Goal: Task Accomplishment & Management: Manage account settings

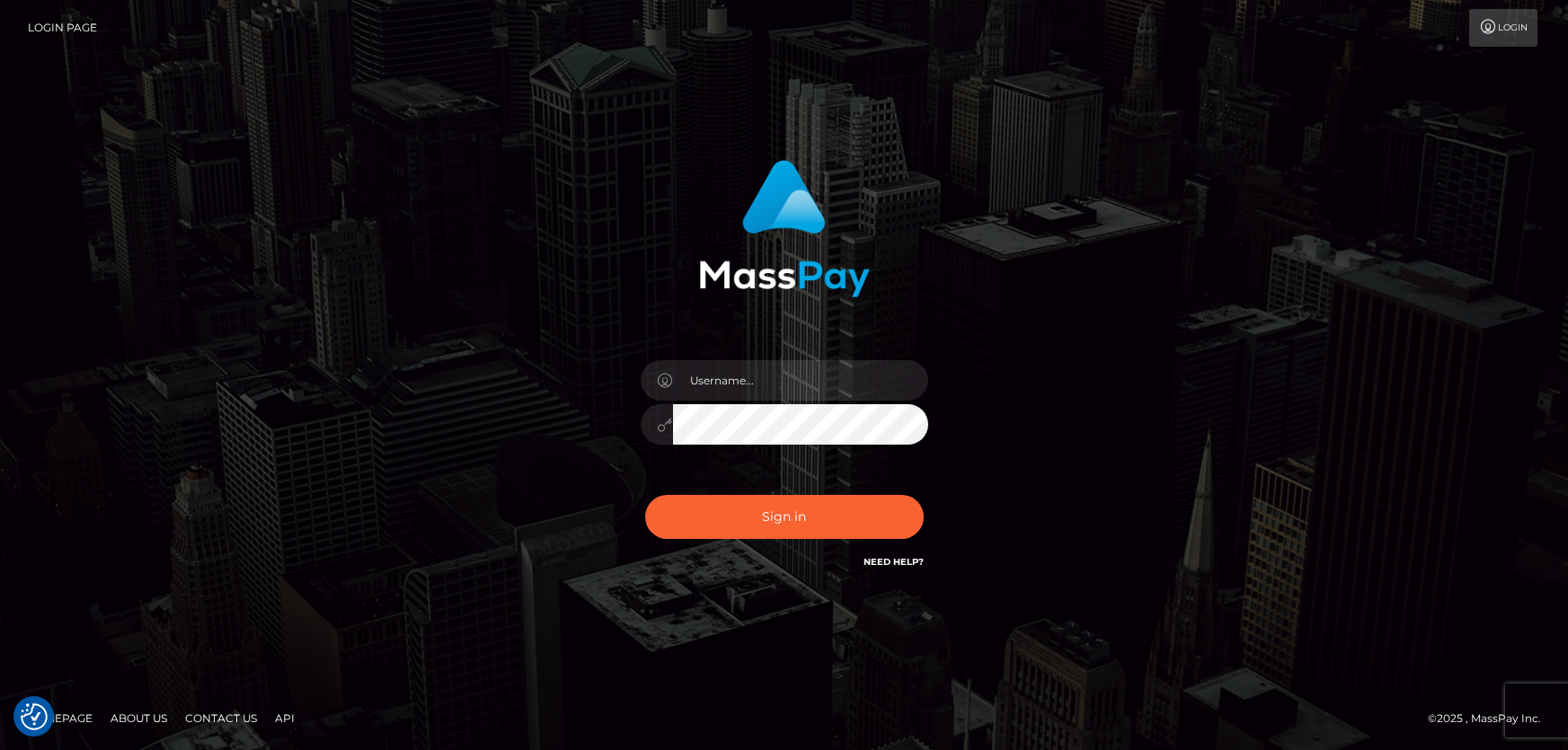
checkbox input "true"
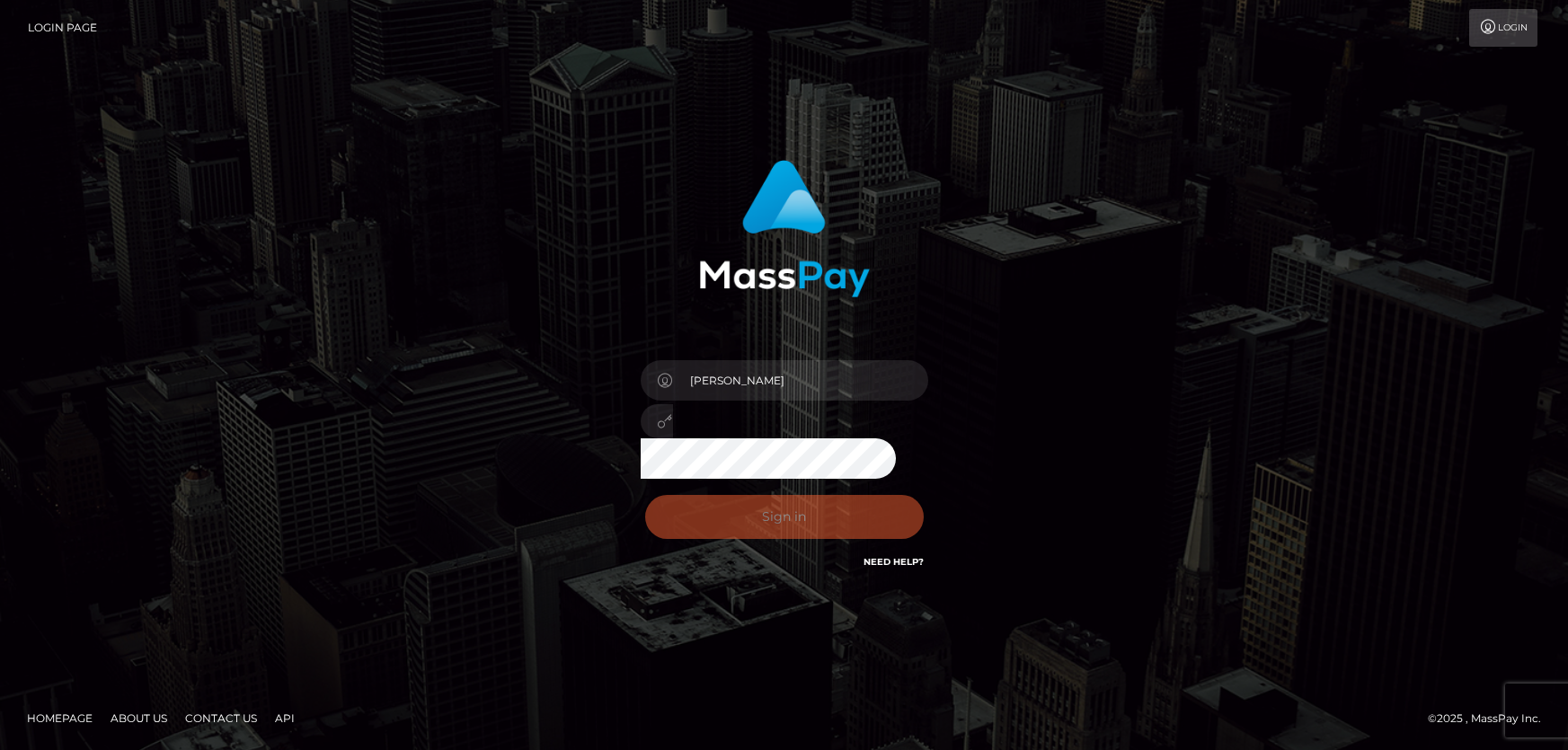
drag, startPoint x: 0, startPoint y: 0, endPoint x: 722, endPoint y: 511, distance: 884.5
click at [722, 511] on div "Sign in Need Help?" at bounding box center [784, 523] width 315 height 80
checkbox input "true"
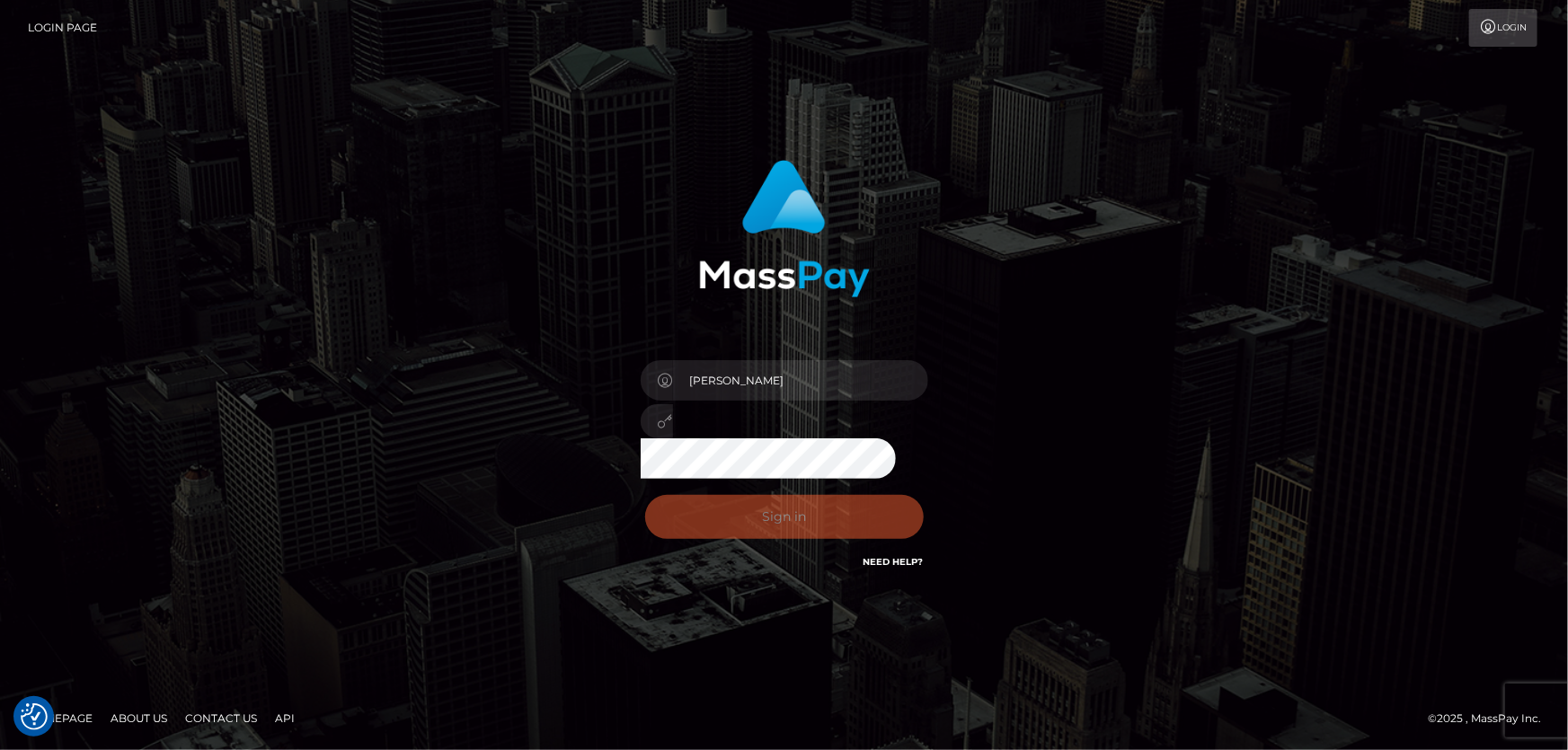
checkbox input "true"
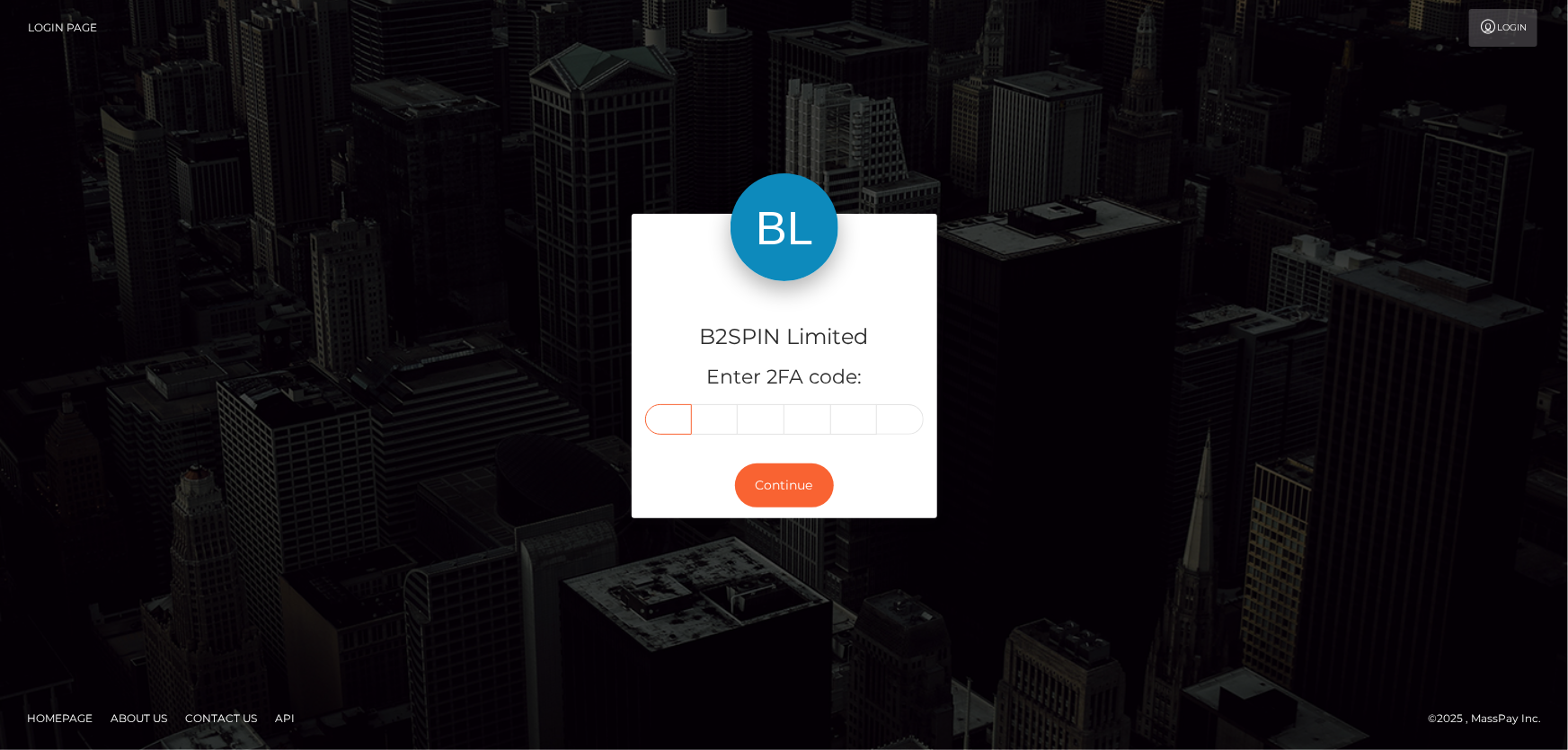
click at [679, 424] on input "text" at bounding box center [668, 420] width 46 height 31
click at [660, 422] on input "text" at bounding box center [668, 420] width 46 height 31
click at [677, 421] on input "text" at bounding box center [668, 420] width 46 height 31
type input "9"
type input "5"
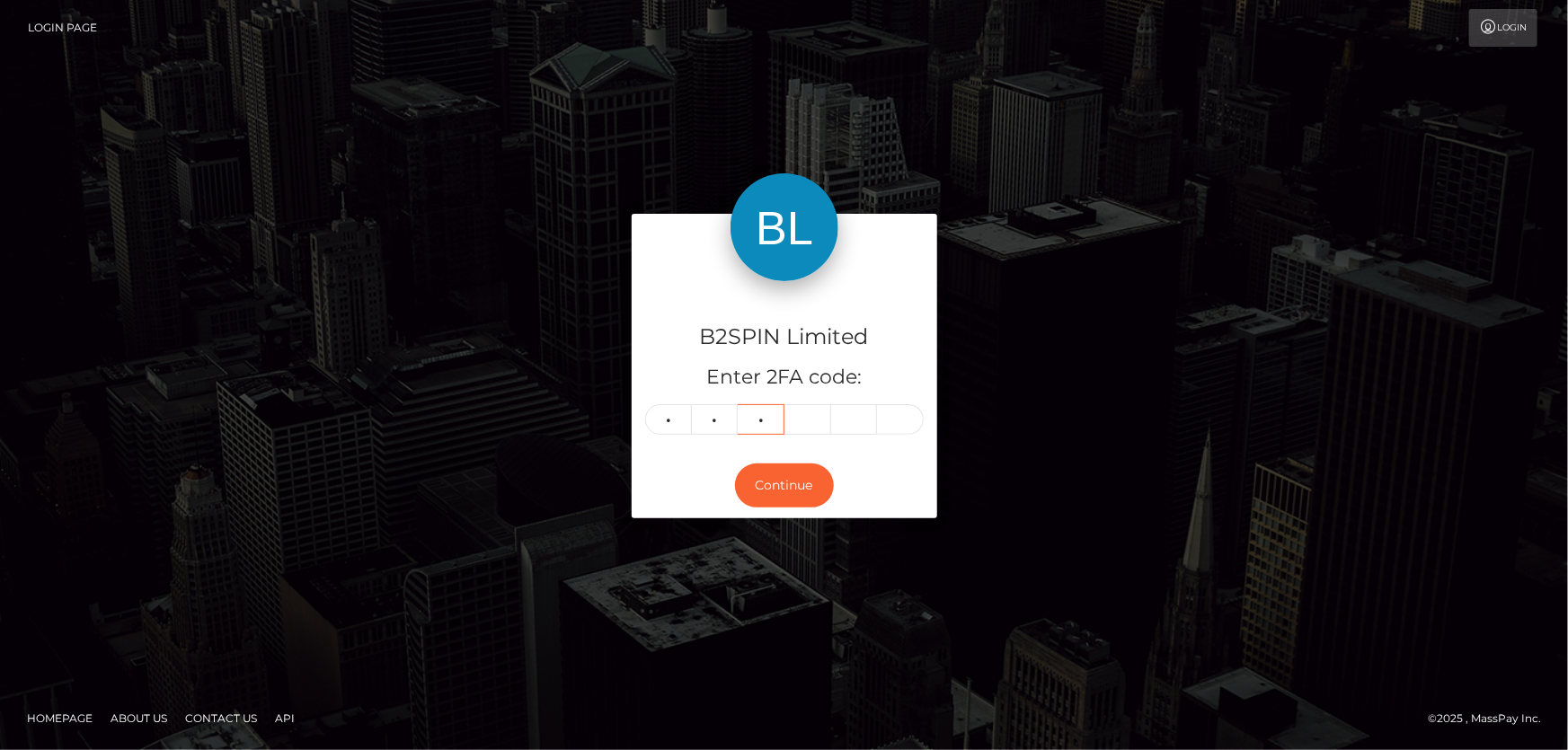
type input "8"
type input "9"
type input "3"
type input "4"
click at [776, 489] on button "Continue" at bounding box center [784, 486] width 99 height 44
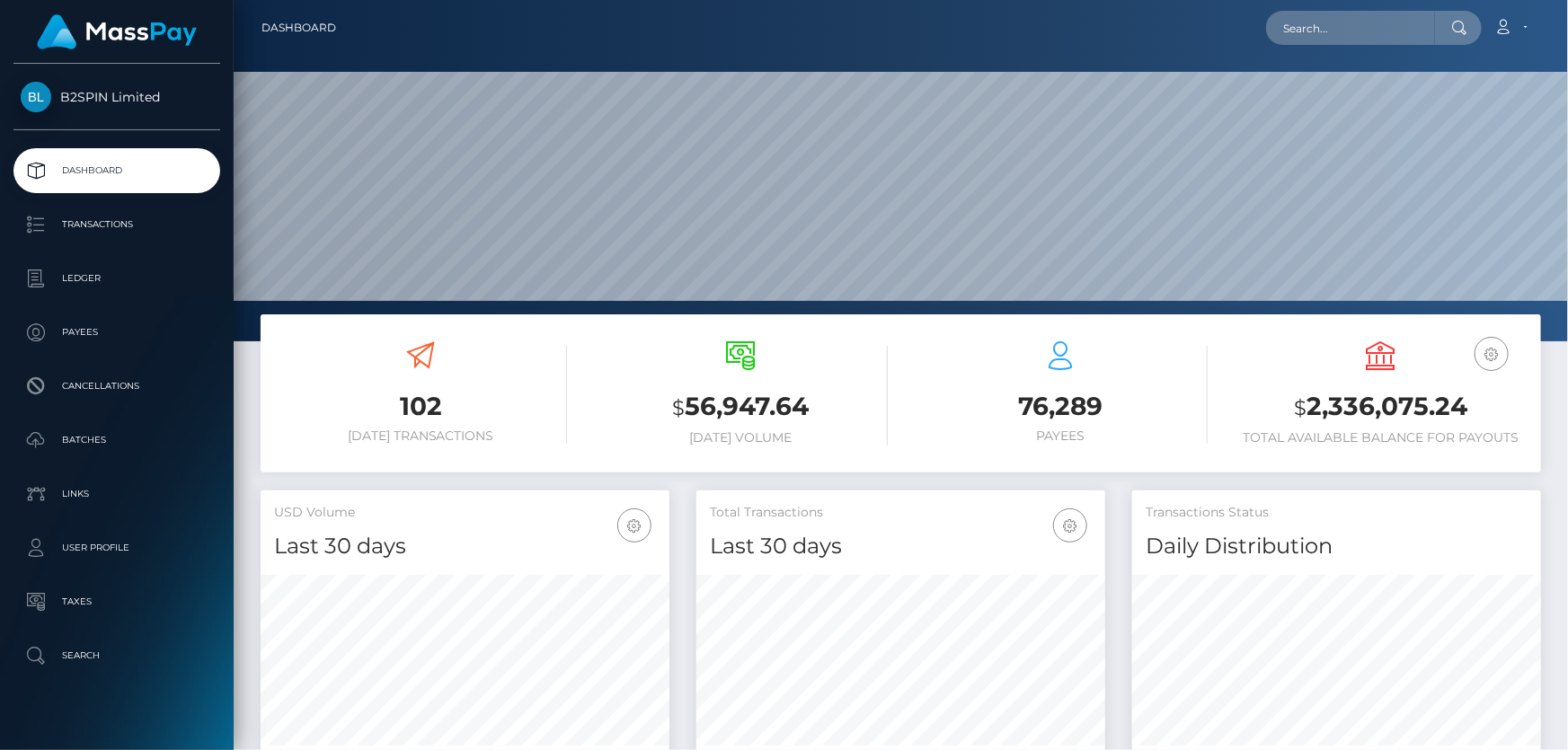
scroll to position [318, 408]
drag, startPoint x: 1309, startPoint y: 406, endPoint x: 1470, endPoint y: 402, distance: 161.0
click at [1470, 402] on h3 "$ 2,336,075.24" at bounding box center [1381, 407] width 293 height 37
copy h3 "2,336,075.24"
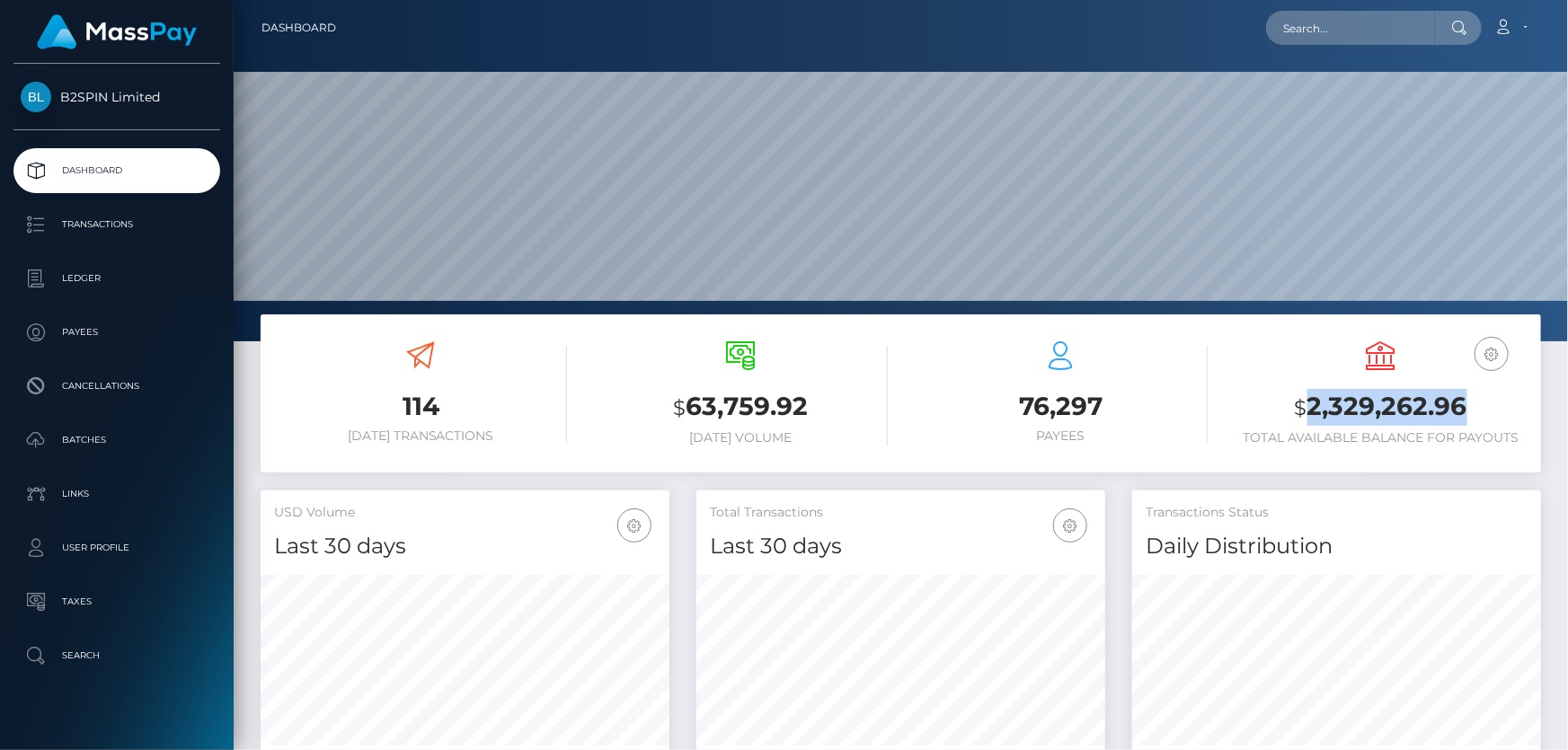
drag, startPoint x: 1306, startPoint y: 406, endPoint x: 1472, endPoint y: 410, distance: 166.0
click at [1472, 410] on h3 "$ 2,329,262.96" at bounding box center [1381, 407] width 293 height 37
copy h3 "2,329,262.96"
